Goal: Check status: Check status

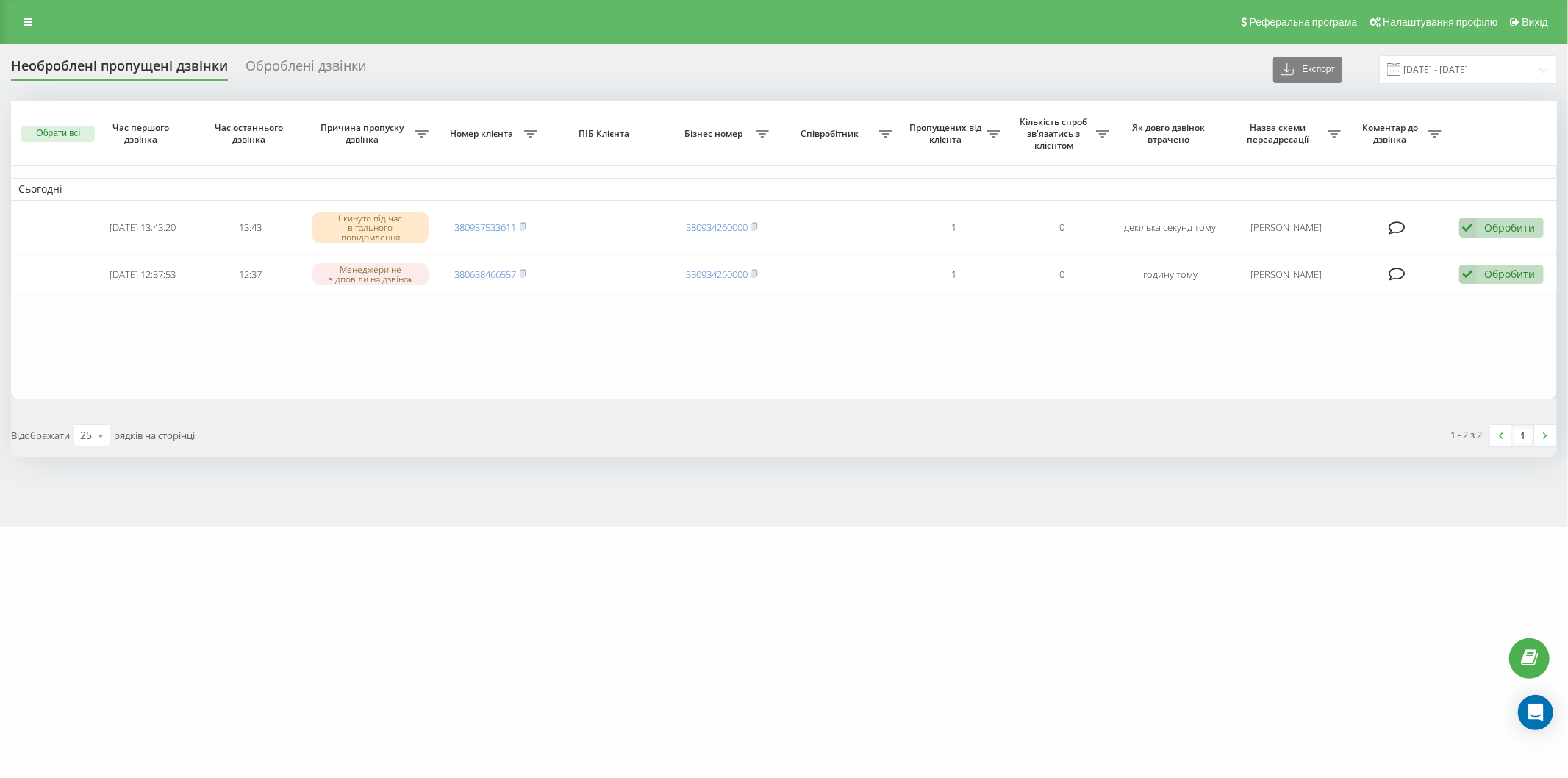
click at [297, 32] on div "Реферальна програма Налаштування профілю Вихід" at bounding box center [784, 22] width 1568 height 44
click at [49, 542] on div "sklofar.ua Проекти sklofar.ua Дашборд Центр звернень Журнал дзвінків Журнал пов…" at bounding box center [784, 389] width 1568 height 778
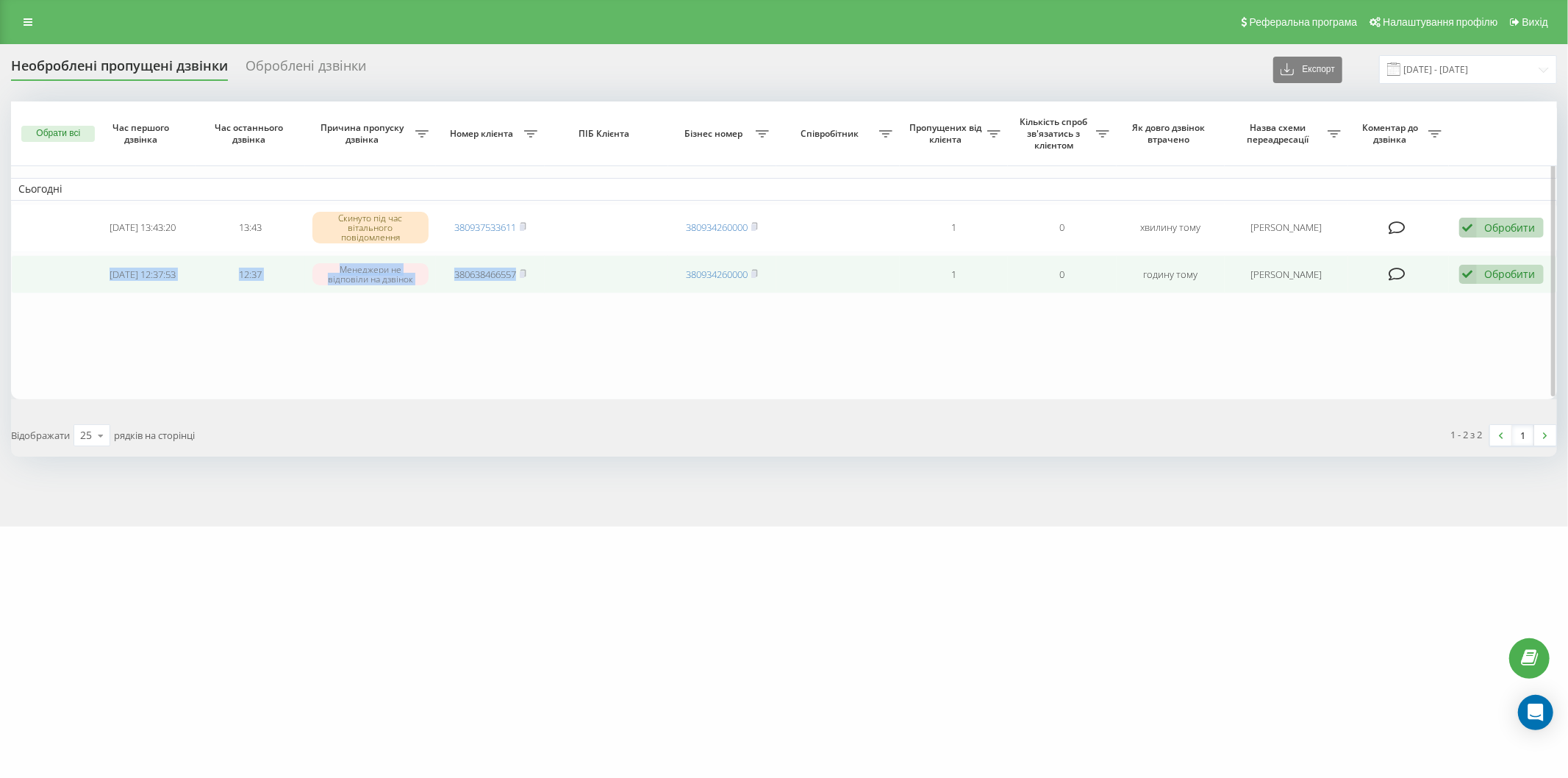
drag, startPoint x: 65, startPoint y: 268, endPoint x: 525, endPoint y: 284, distance: 460.3
click at [570, 289] on tr "2025-09-19 12:37:53 12:37 Менеджери не відповіли на дзвінок 380638466557 380934…" at bounding box center [784, 275] width 1546 height 39
copy tr "2025-09-19 12:37:53 12:37 Менеджери не відповіли на дзвінок 380638466557"
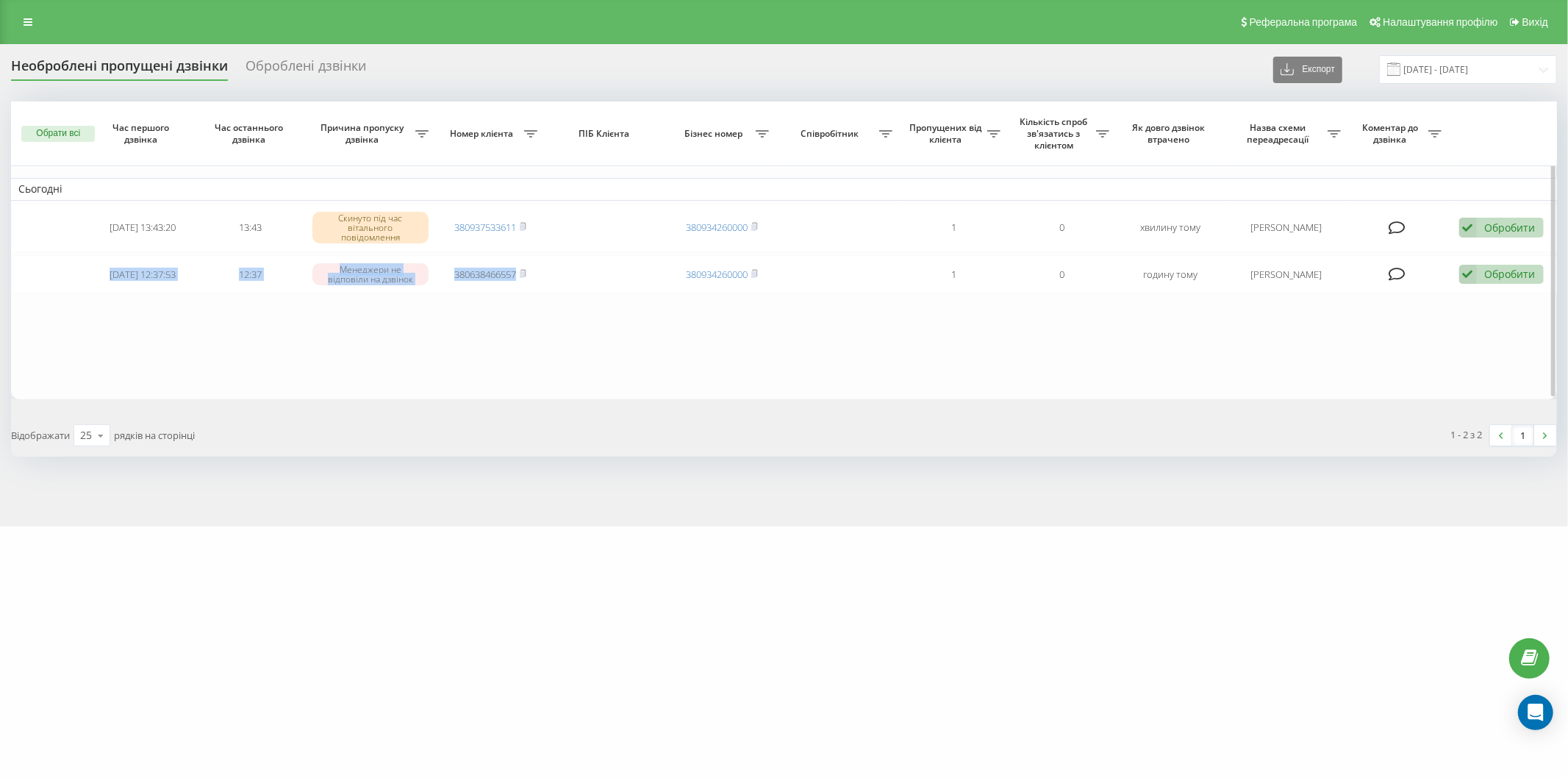
click at [178, 347] on table "Сьогодні 2025-09-19 13:43:20 13:43 Скинуто під час вітального повідомлення 3809…" at bounding box center [784, 250] width 1546 height 298
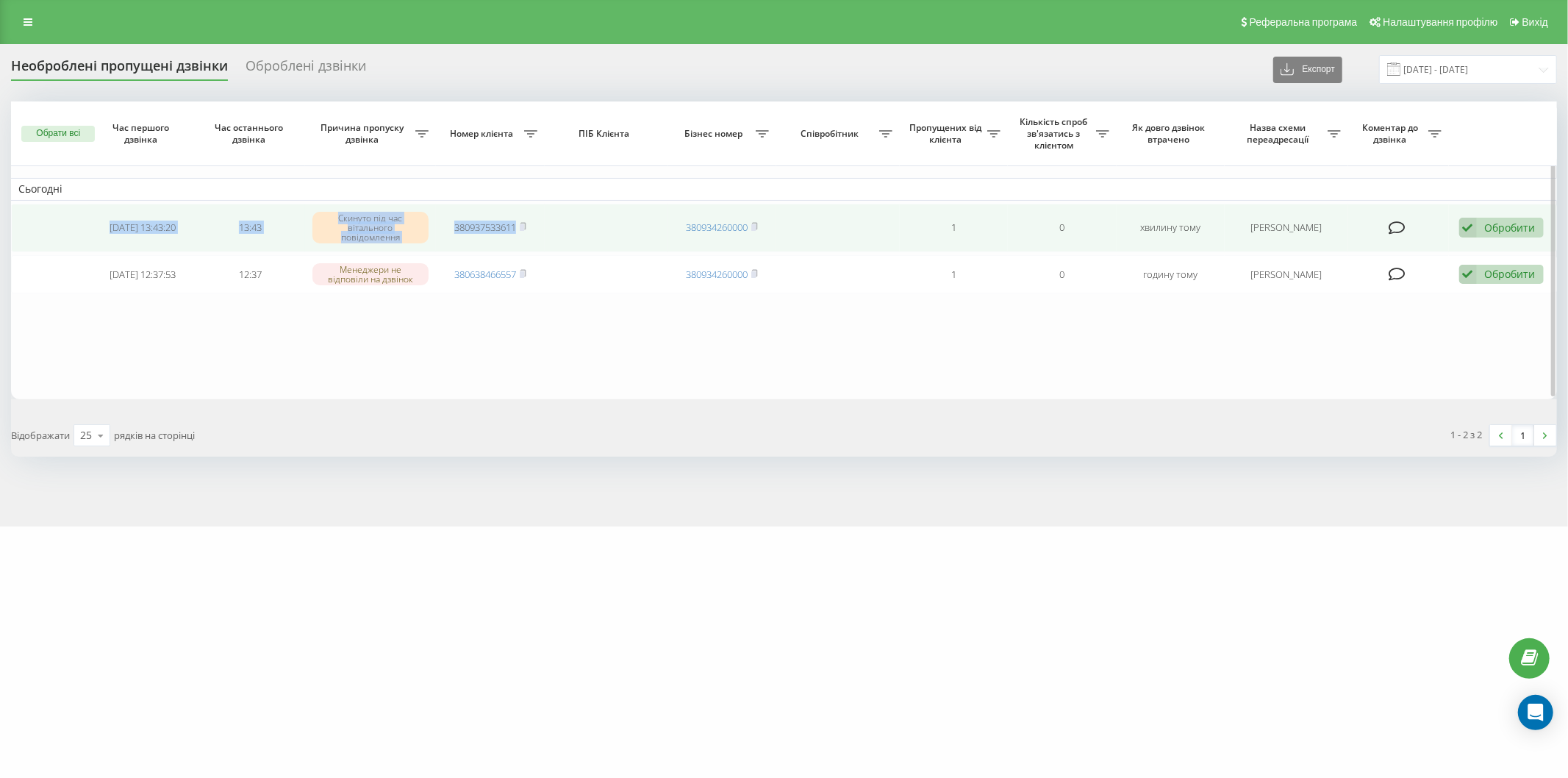
drag, startPoint x: 90, startPoint y: 217, endPoint x: 569, endPoint y: 233, distance: 479.3
click at [569, 233] on tr "2025-09-19 13:43:20 13:43 Скинуто під час вітального повідомлення 380937533611 …" at bounding box center [784, 228] width 1546 height 49
copy tr "2025-09-19 13:43:20 13:43 Скинуто під час вітального повідомлення 380937533611"
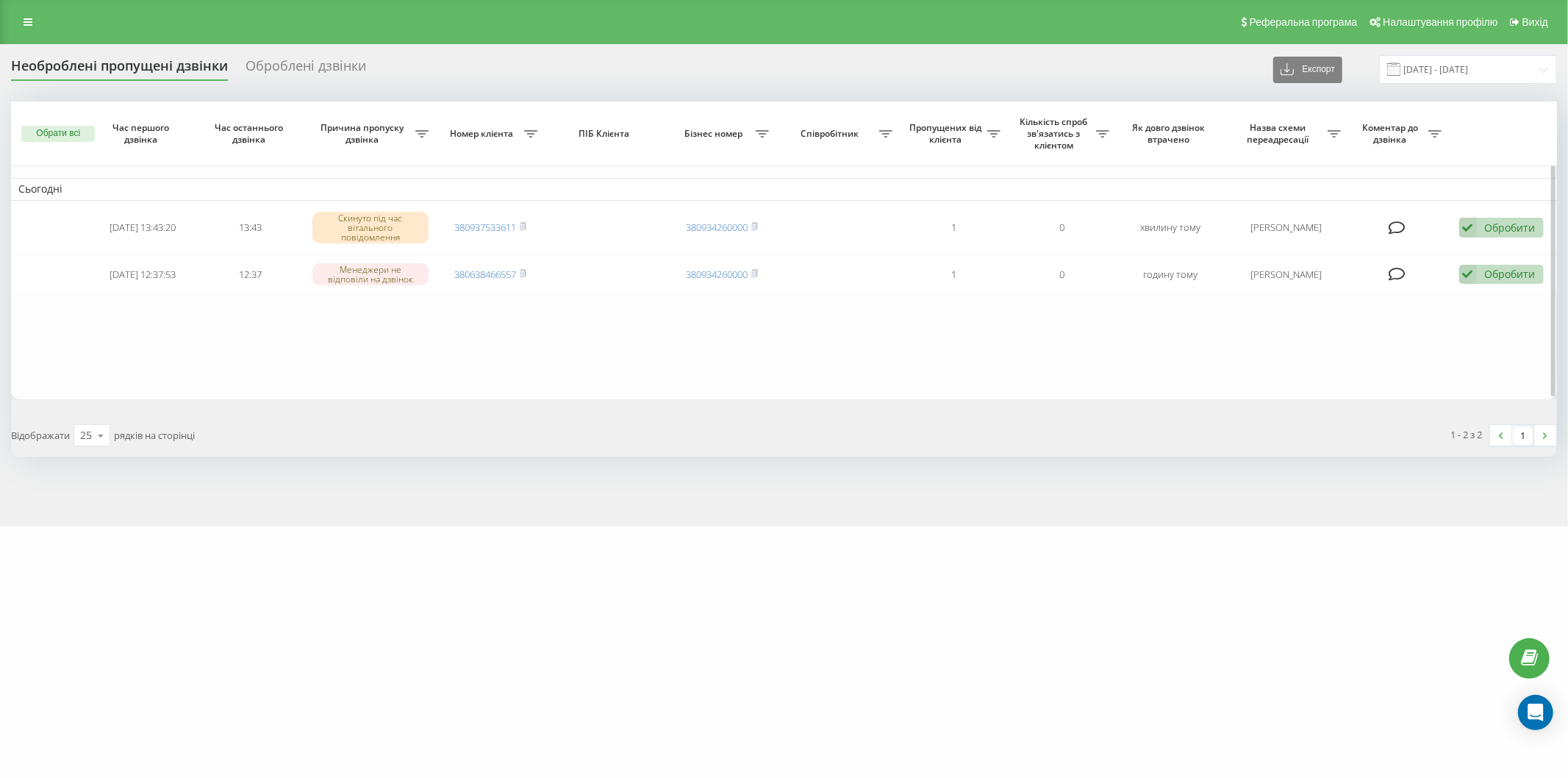
click at [1226, 315] on table "Сьогодні 2025-09-19 13:43:20 13:43 Скинуто під час вітального повідомлення 3809…" at bounding box center [784, 250] width 1546 height 298
click at [610, 33] on div "Реферальна програма Налаштування профілю Вихід" at bounding box center [784, 22] width 1568 height 44
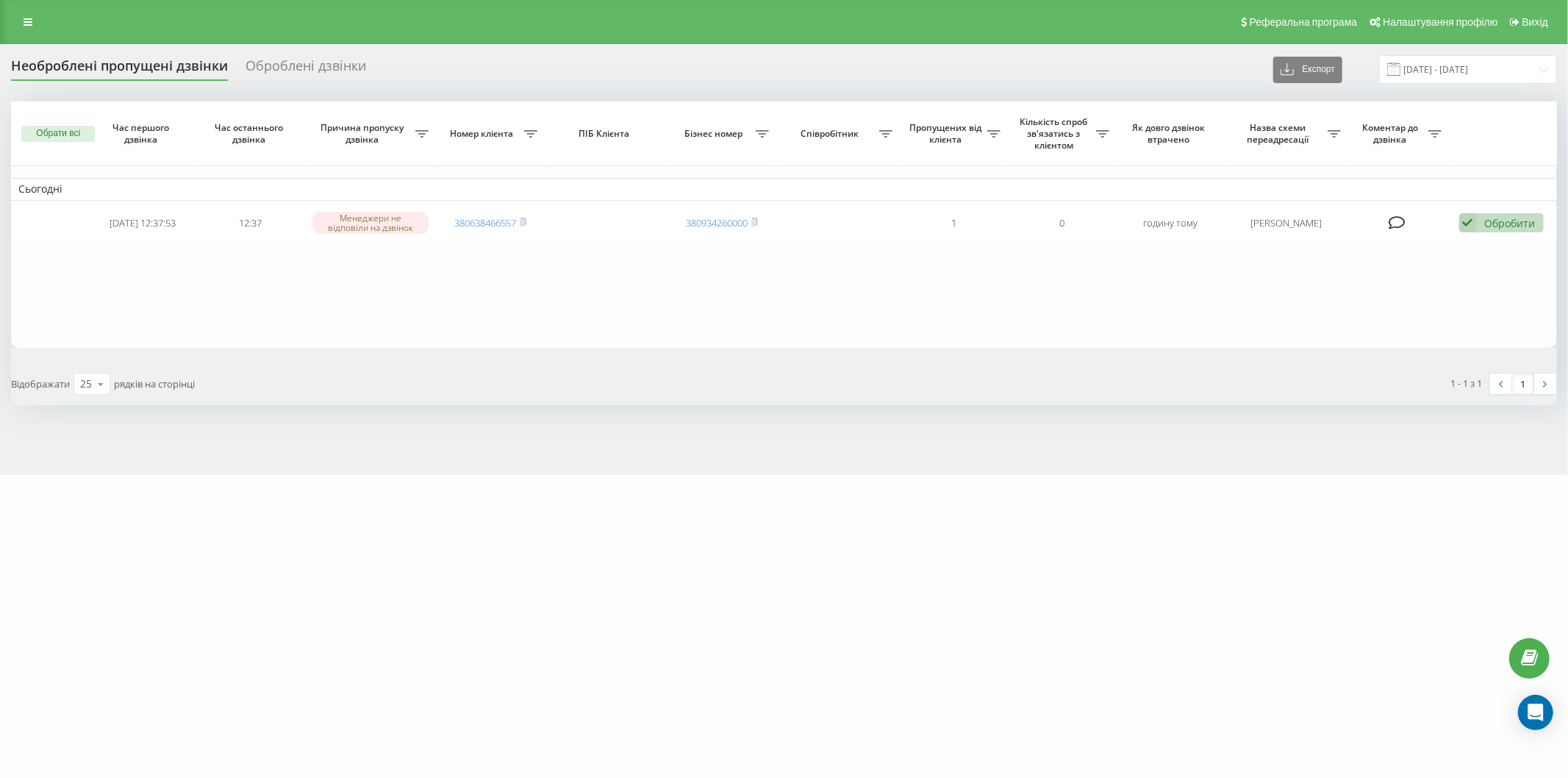
click at [1245, 303] on table "Сьогодні 2025-09-19 12:37:53 12:37 Менеджери не відповіли на дзвінок 3806384665…" at bounding box center [784, 224] width 1546 height 246
